Goal: Task Accomplishment & Management: Manage account settings

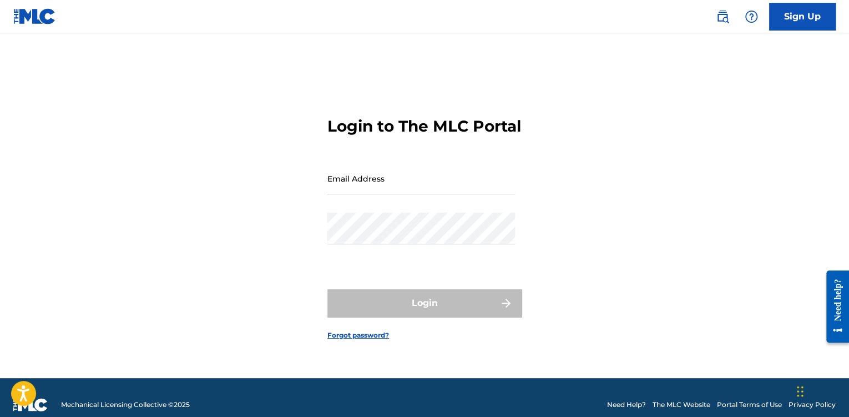
click at [338, 188] on input "Email Address" at bounding box center [421, 179] width 188 height 32
click at [339, 191] on input "Email Address" at bounding box center [421, 179] width 188 height 32
type input "[EMAIL_ADDRESS][DOMAIN_NAME]"
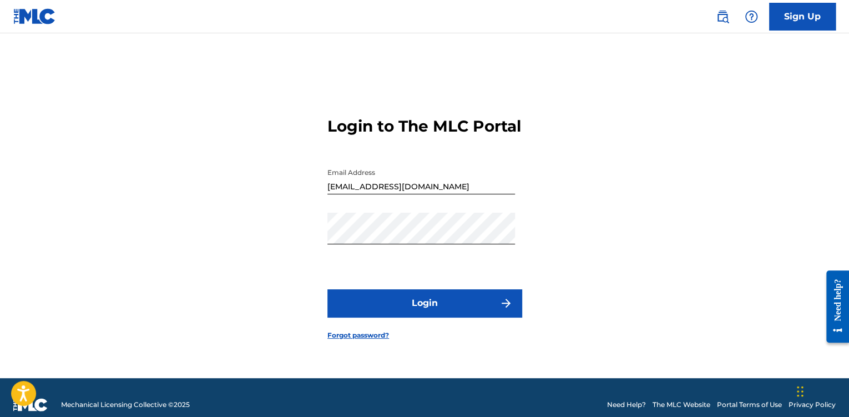
click at [422, 317] on button "Login" at bounding box center [424, 303] width 194 height 28
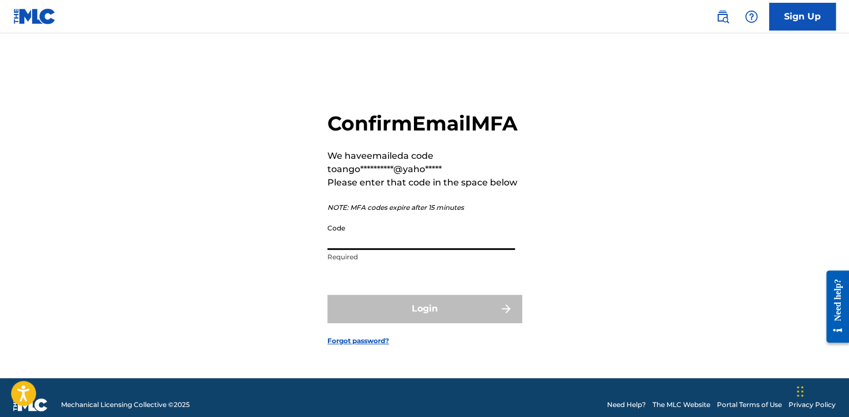
click at [421, 250] on input "Code" at bounding box center [421, 234] width 188 height 32
paste input "997586"
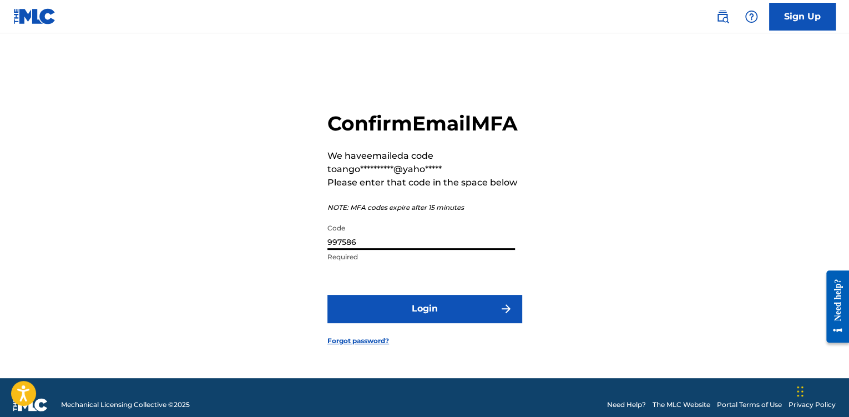
type input "997586"
click at [414, 315] on button "Login" at bounding box center [424, 309] width 194 height 28
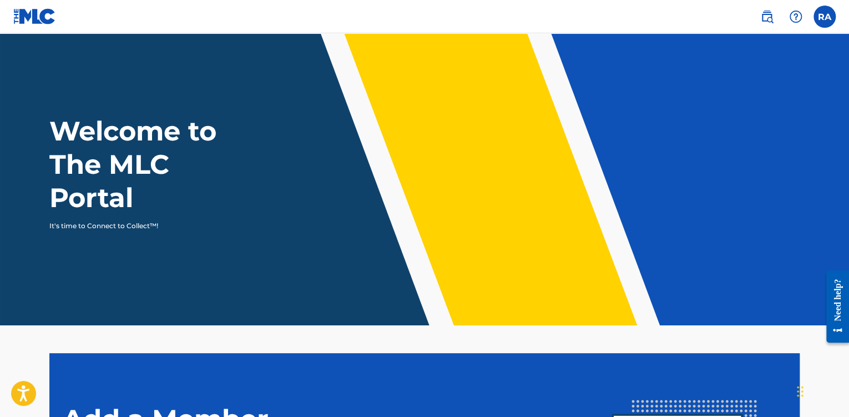
click at [826, 16] on label at bounding box center [824, 17] width 22 height 22
click at [825, 17] on input "RA [PERSON_NAME] [EMAIL_ADDRESS][DOMAIN_NAME] Notification Preferences Profile …" at bounding box center [825, 17] width 0 height 0
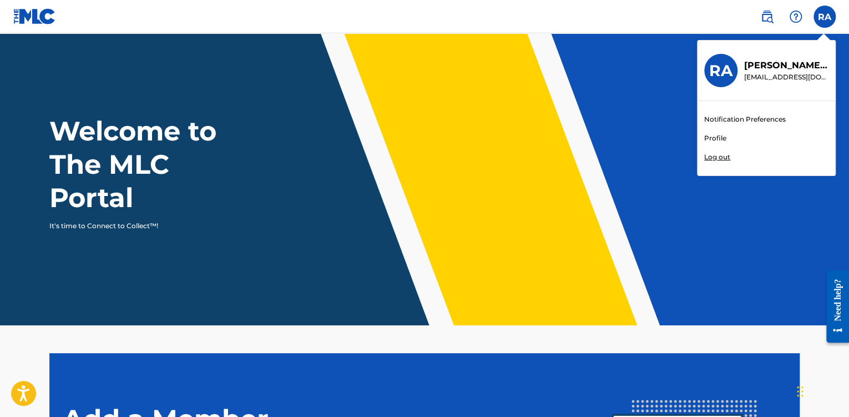
click at [735, 122] on link "Notification Preferences" at bounding box center [745, 119] width 82 height 10
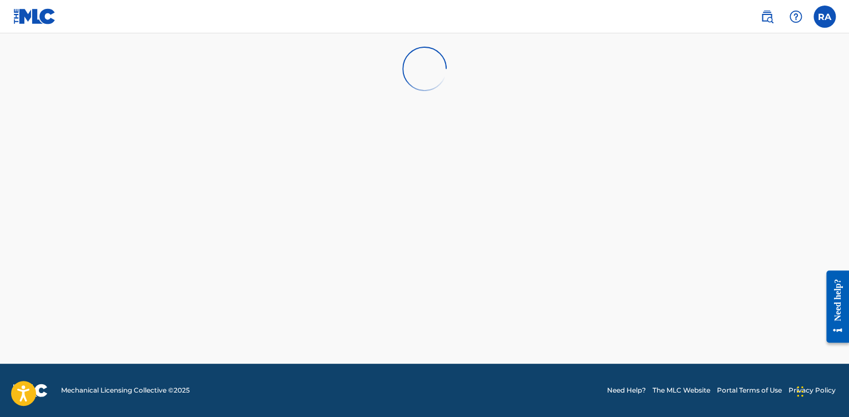
click at [826, 16] on label at bounding box center [824, 17] width 22 height 22
click at [825, 17] on input "RA [PERSON_NAME] [EMAIL_ADDRESS][DOMAIN_NAME] Notification Preferences Profile …" at bounding box center [825, 17] width 0 height 0
click at [722, 140] on link "Profile" at bounding box center [715, 138] width 22 height 10
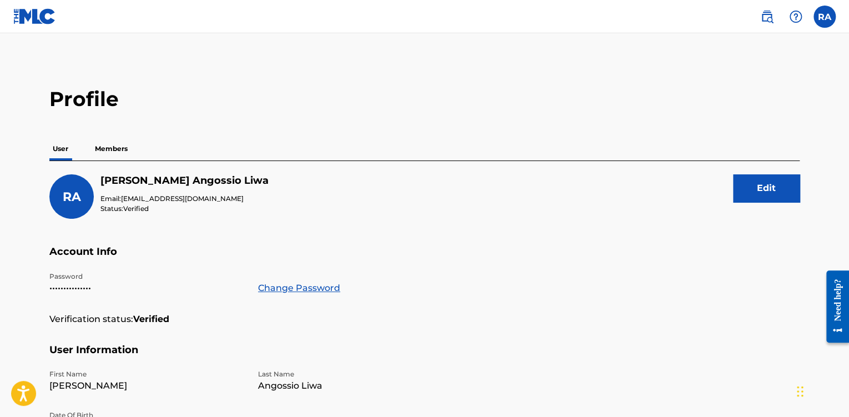
click at [120, 146] on p "Members" at bounding box center [111, 148] width 39 height 23
